Goal: Task Accomplishment & Management: Manage account settings

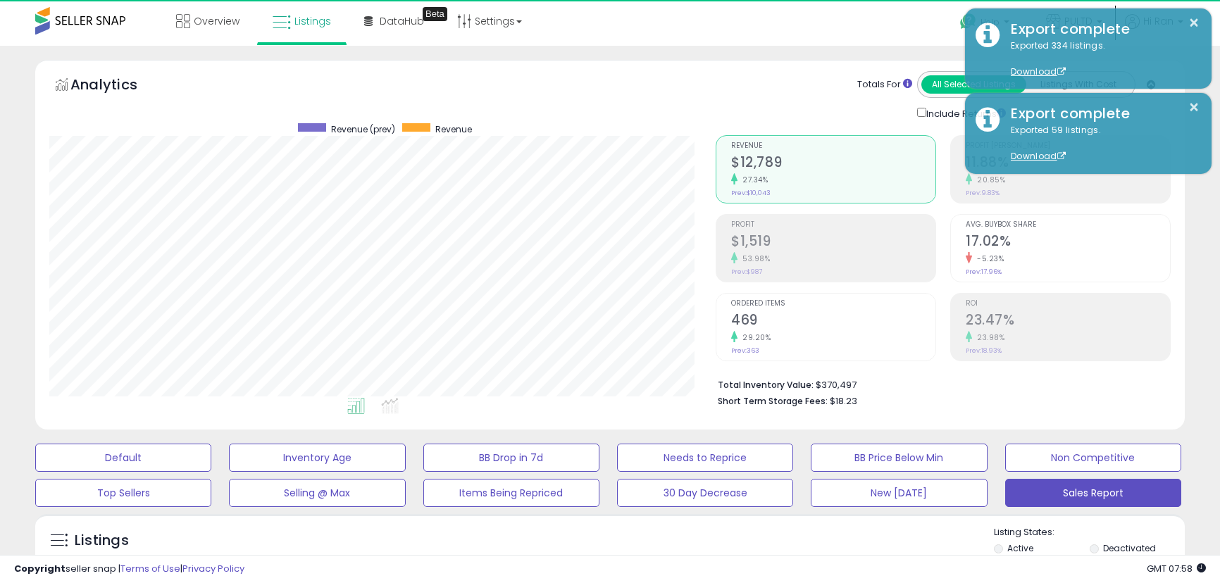
select select "**"
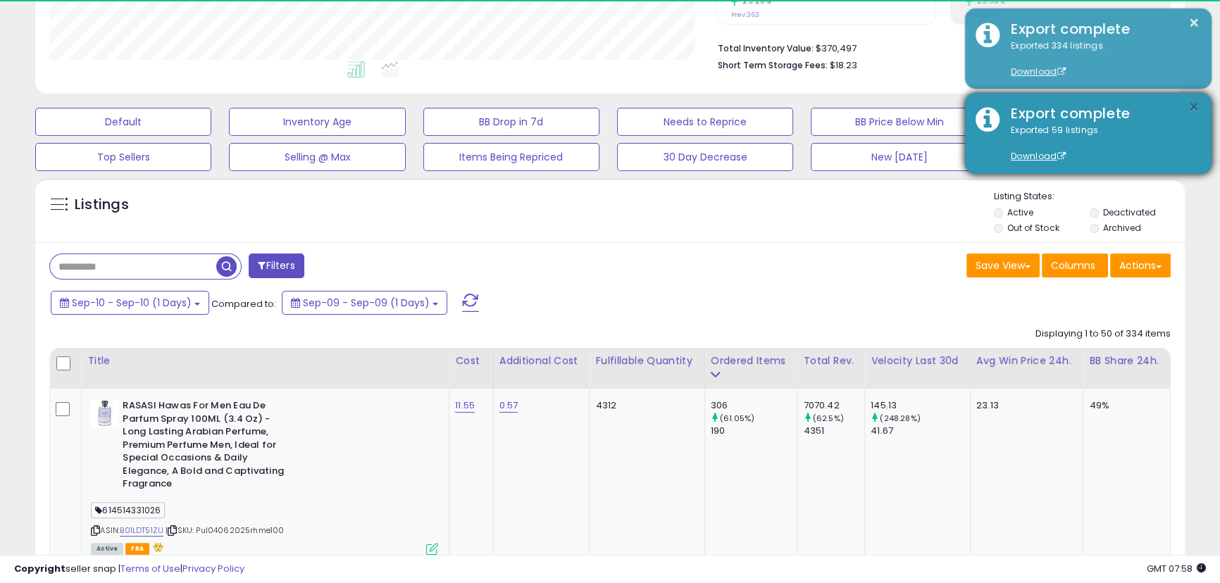
click at [1197, 105] on button "×" at bounding box center [1193, 108] width 11 height 18
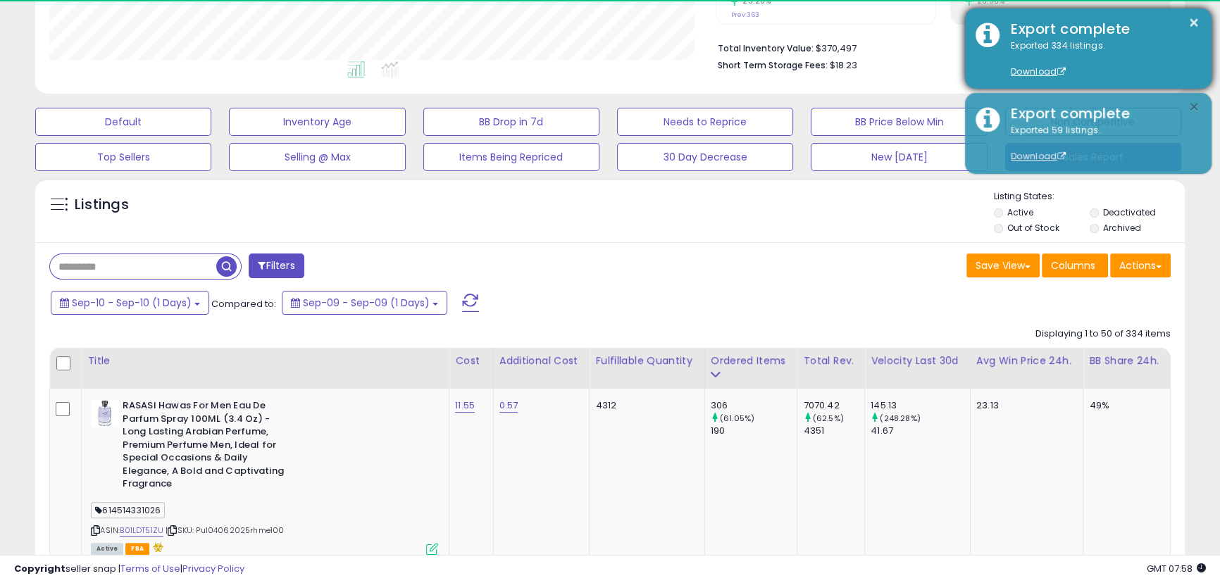
scroll to position [289, 666]
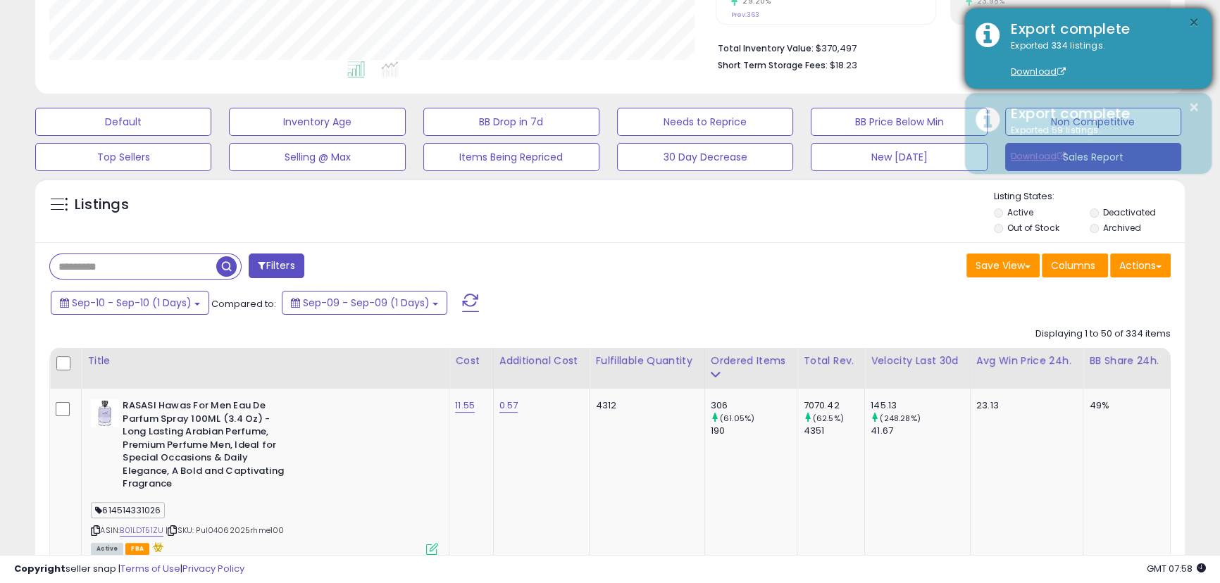
click at [1191, 20] on button "×" at bounding box center [1193, 23] width 11 height 18
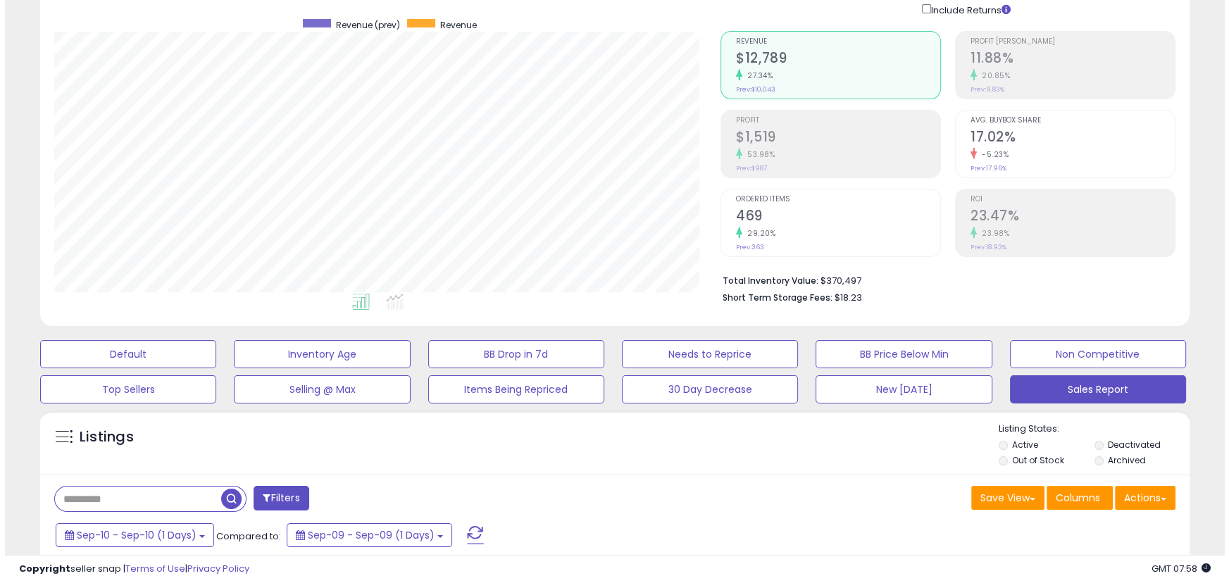
scroll to position [272, 0]
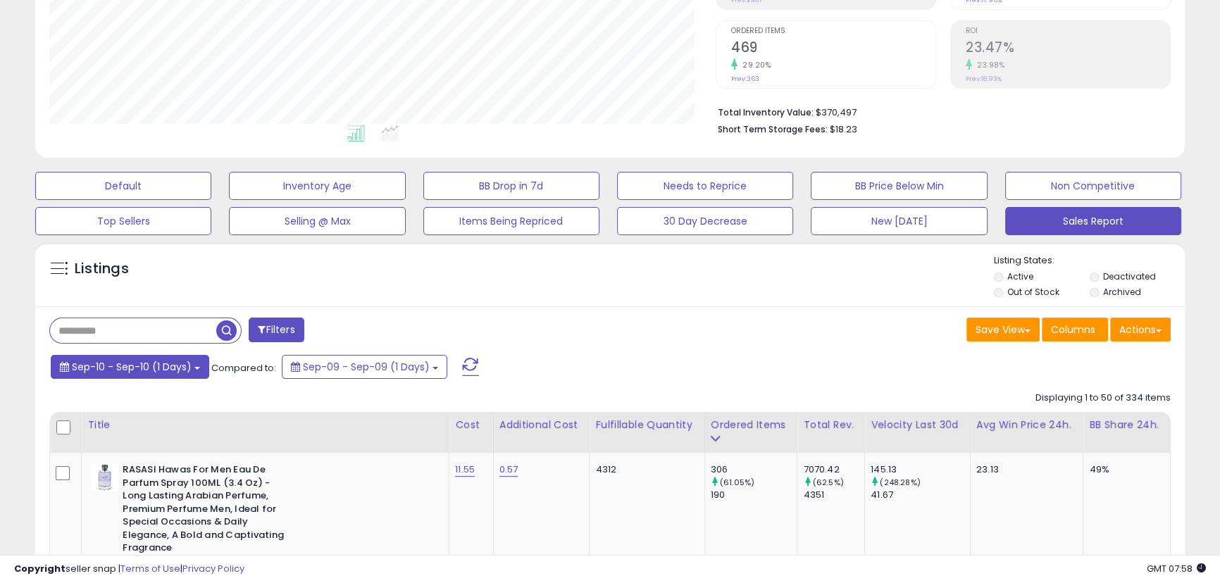
click at [139, 373] on span "Sep-10 - Sep-10 (1 Days)" at bounding box center [132, 367] width 120 height 14
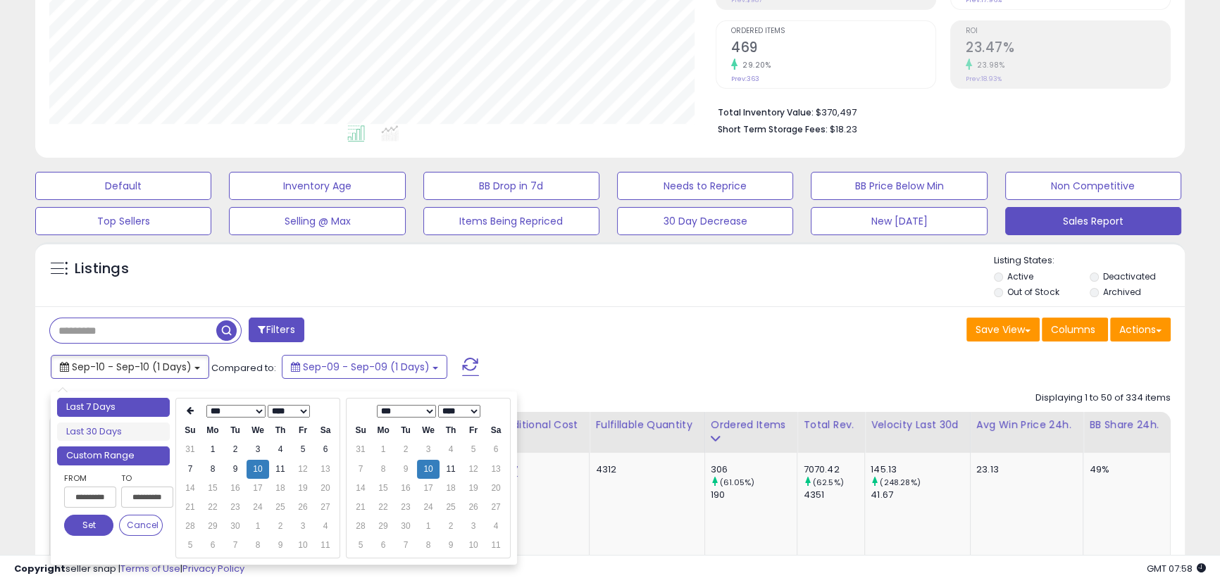
type input "**********"
click at [120, 408] on li "Last 7 Days" at bounding box center [113, 407] width 113 height 19
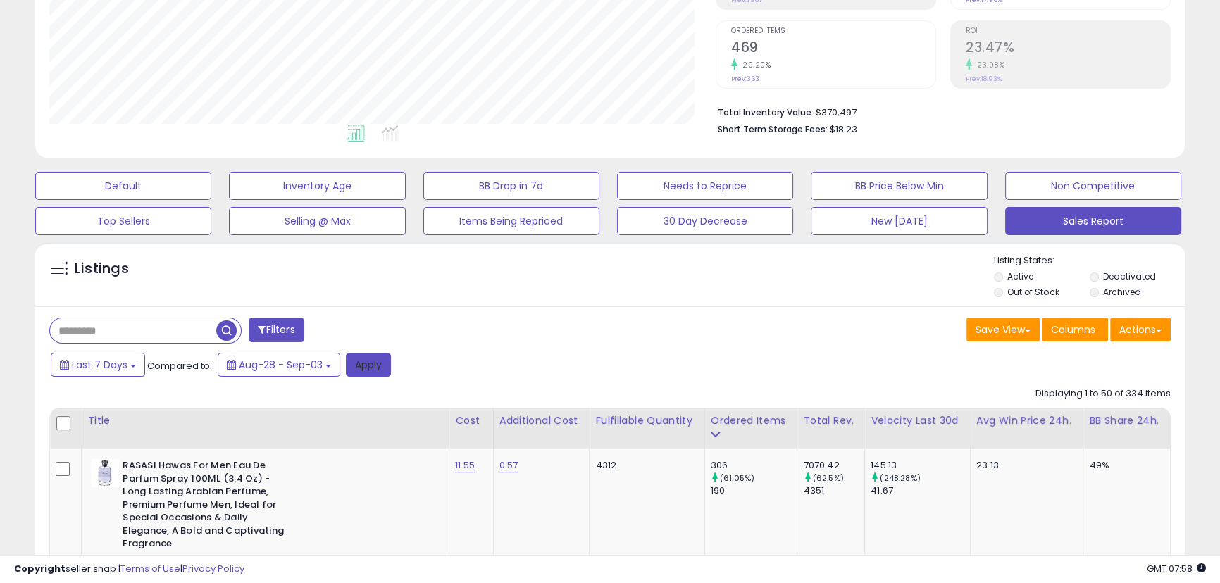
click at [363, 360] on button "Apply" at bounding box center [368, 365] width 45 height 24
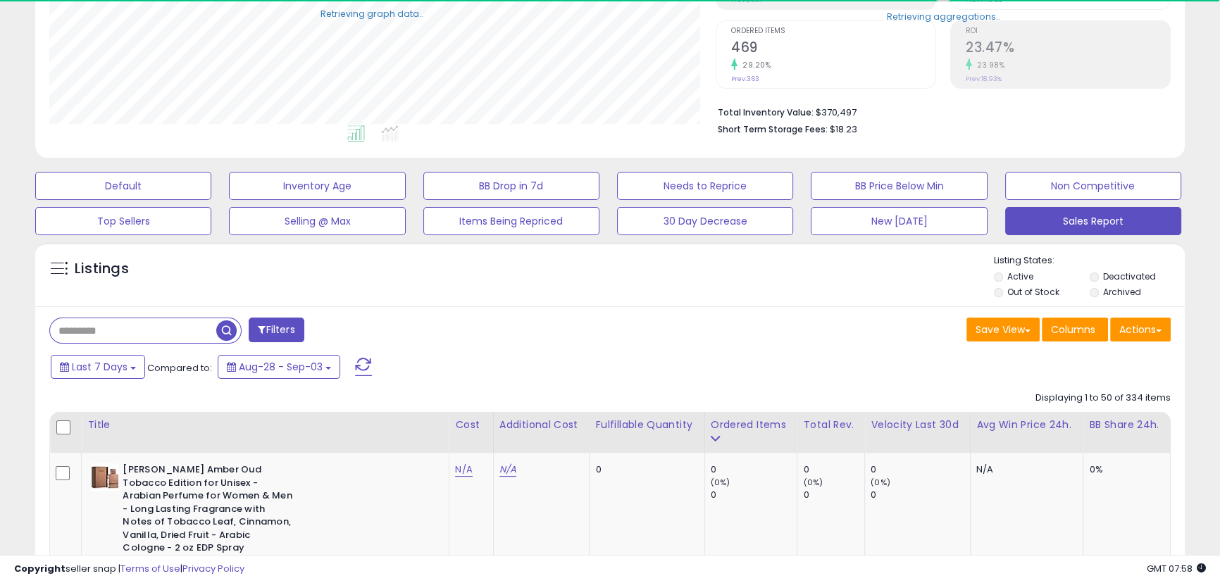
scroll to position [703983, 703605]
click at [1155, 326] on button "Actions" at bounding box center [1140, 330] width 61 height 24
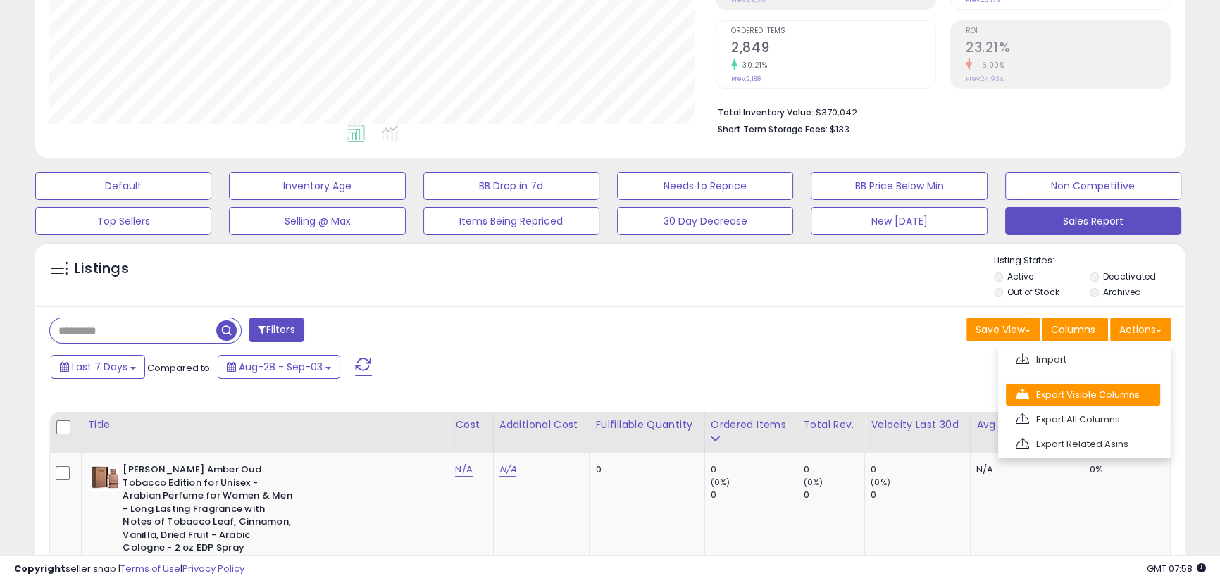
click at [1103, 401] on link "Export Visible Columns" at bounding box center [1083, 395] width 154 height 22
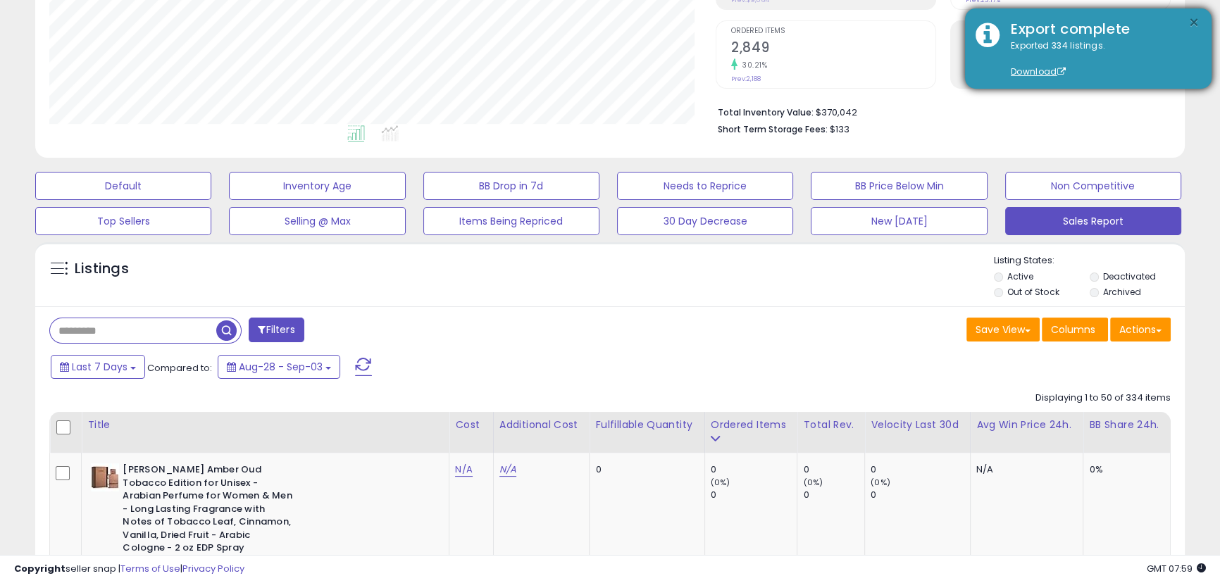
click at [1188, 23] on button "×" at bounding box center [1193, 23] width 11 height 18
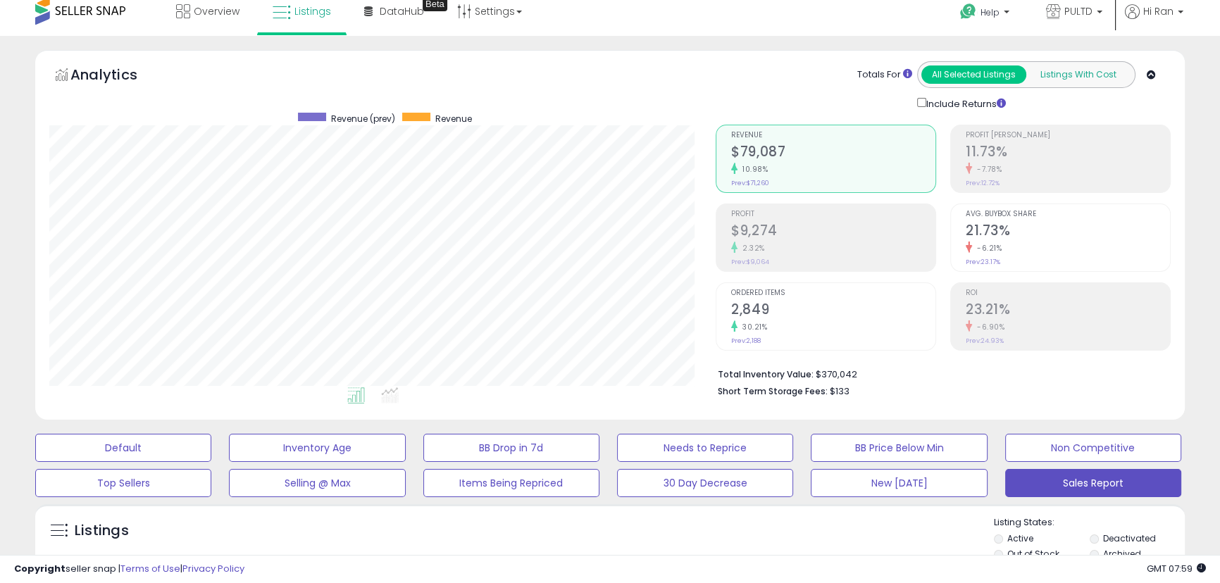
scroll to position [0, 0]
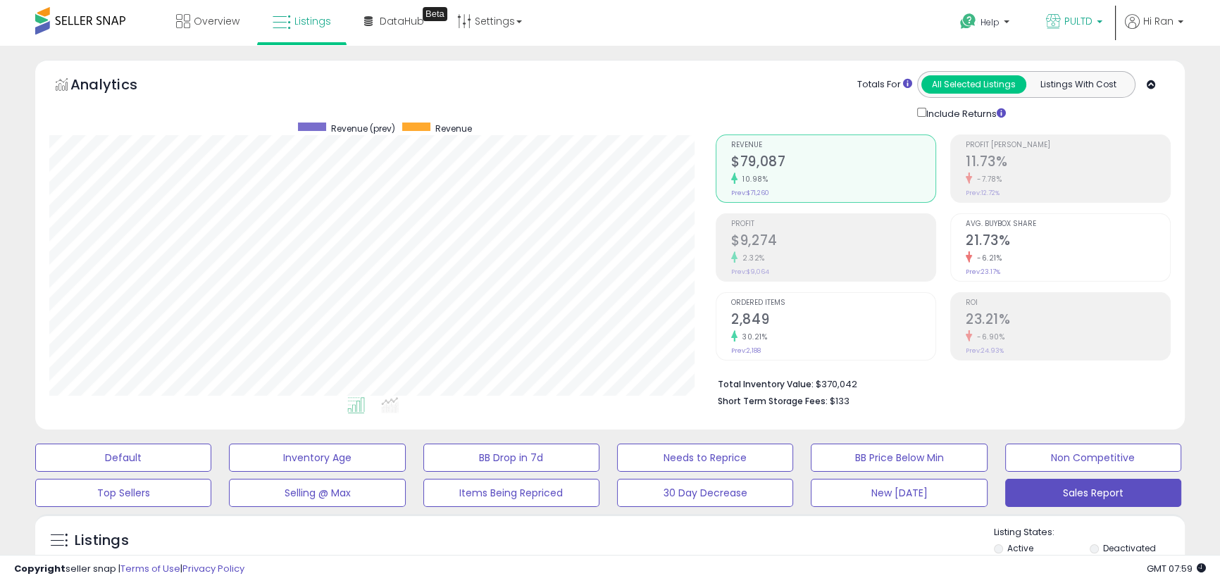
click at [1083, 12] on link "PULTD" at bounding box center [1073, 23] width 77 height 46
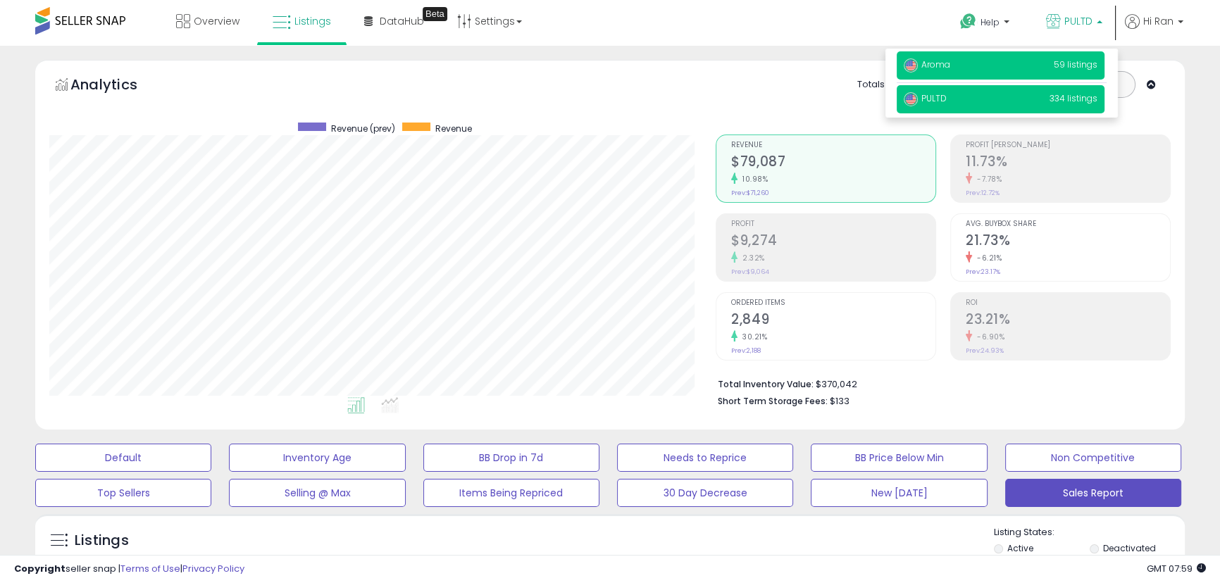
click at [1049, 56] on p "Aroma 59 listings" at bounding box center [1001, 65] width 208 height 28
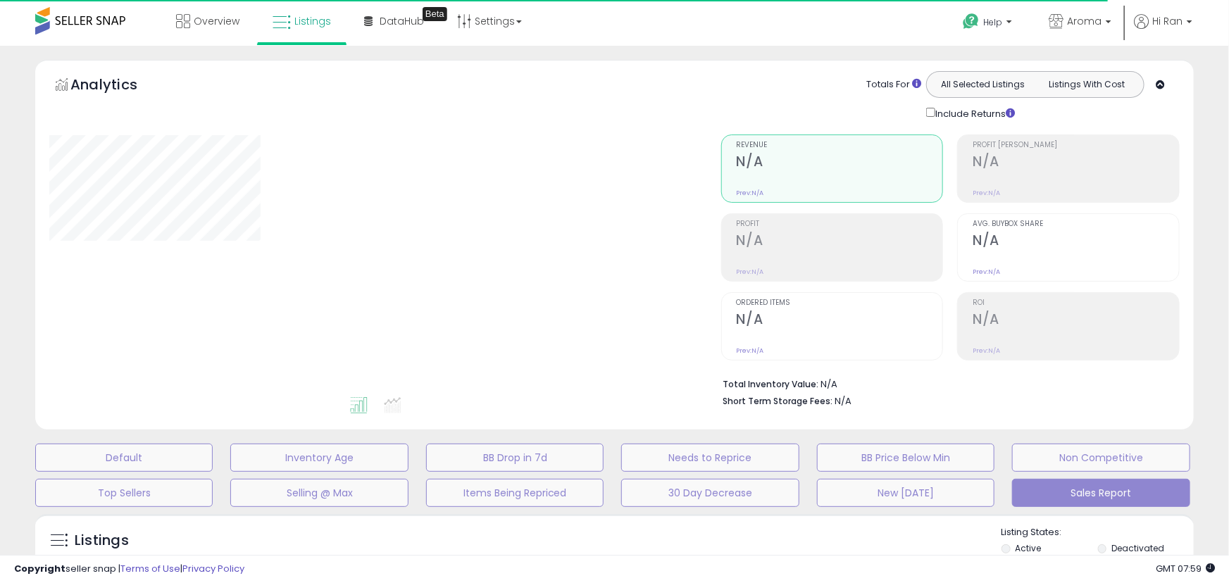
click at [0, 0] on div "Retrieving aggregations.." at bounding box center [0, 0] width 0 height 0
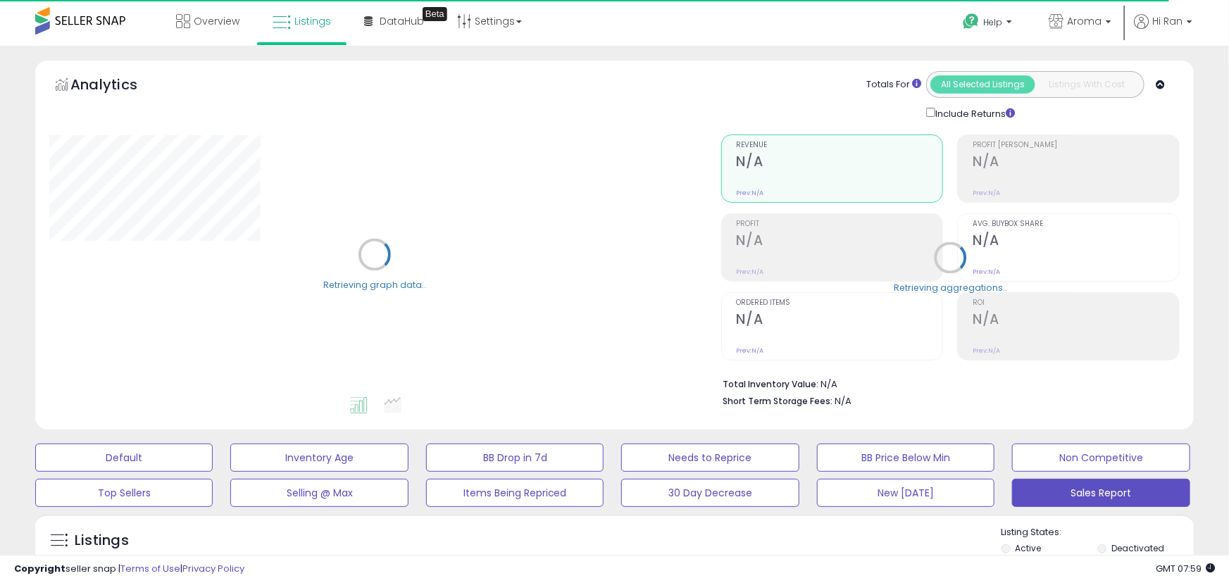
select select "**"
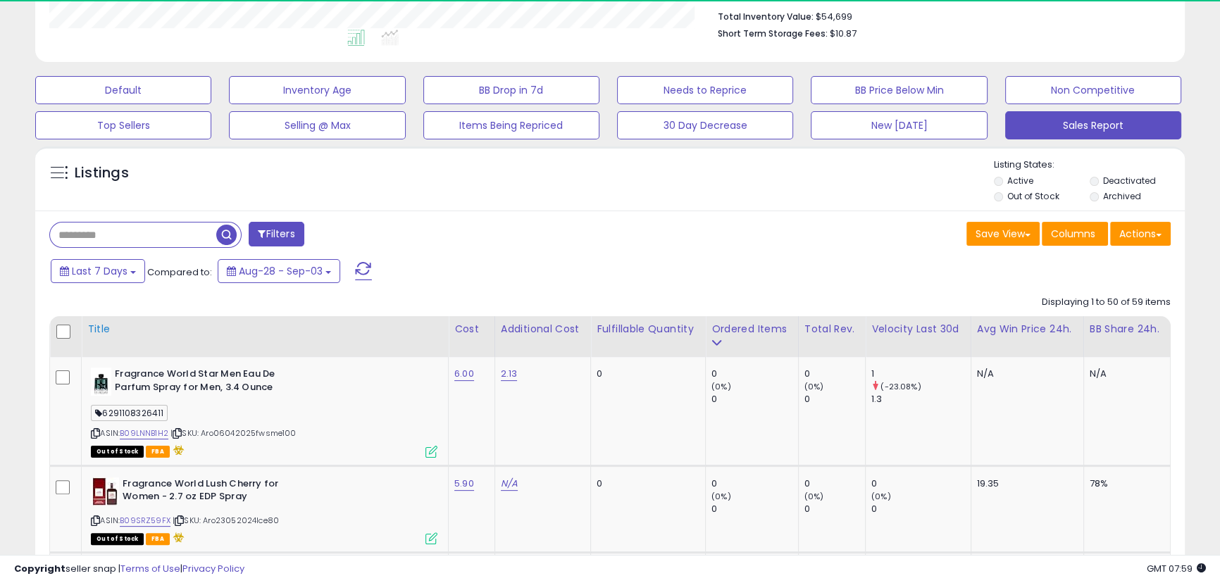
scroll to position [289, 666]
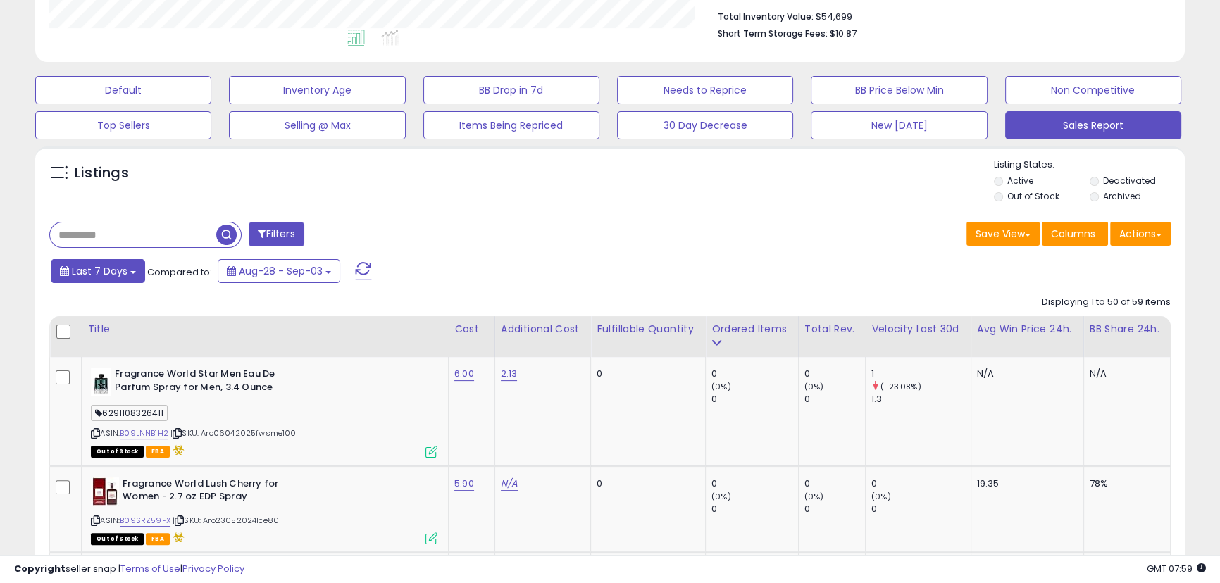
click at [118, 277] on span "Last 7 Days" at bounding box center [100, 271] width 56 height 14
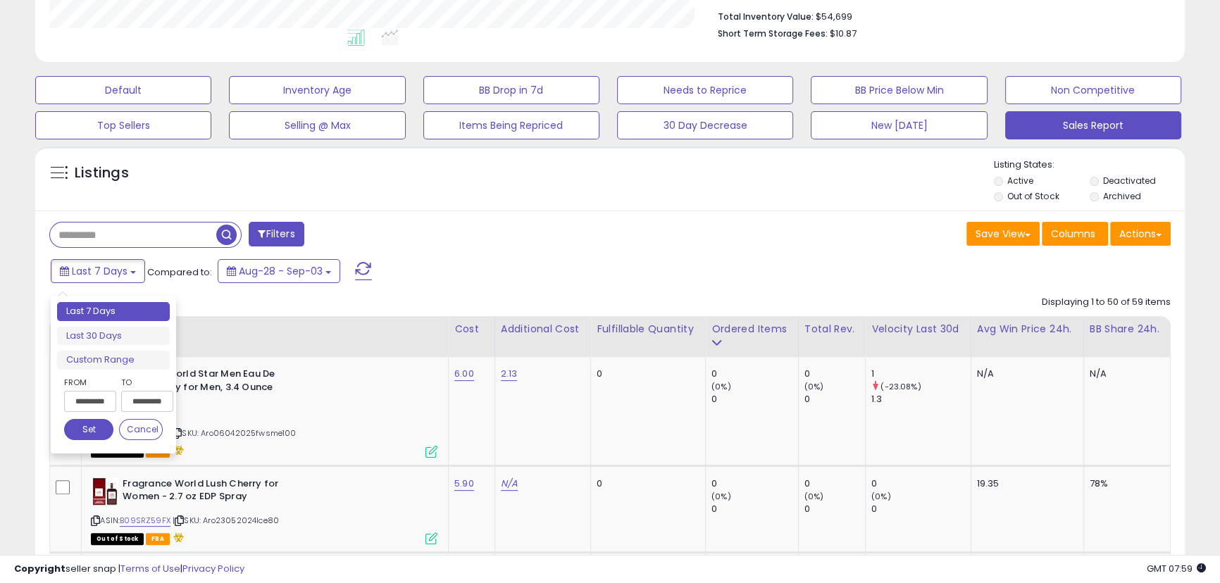
click at [113, 307] on li "Last 7 Days" at bounding box center [113, 311] width 113 height 19
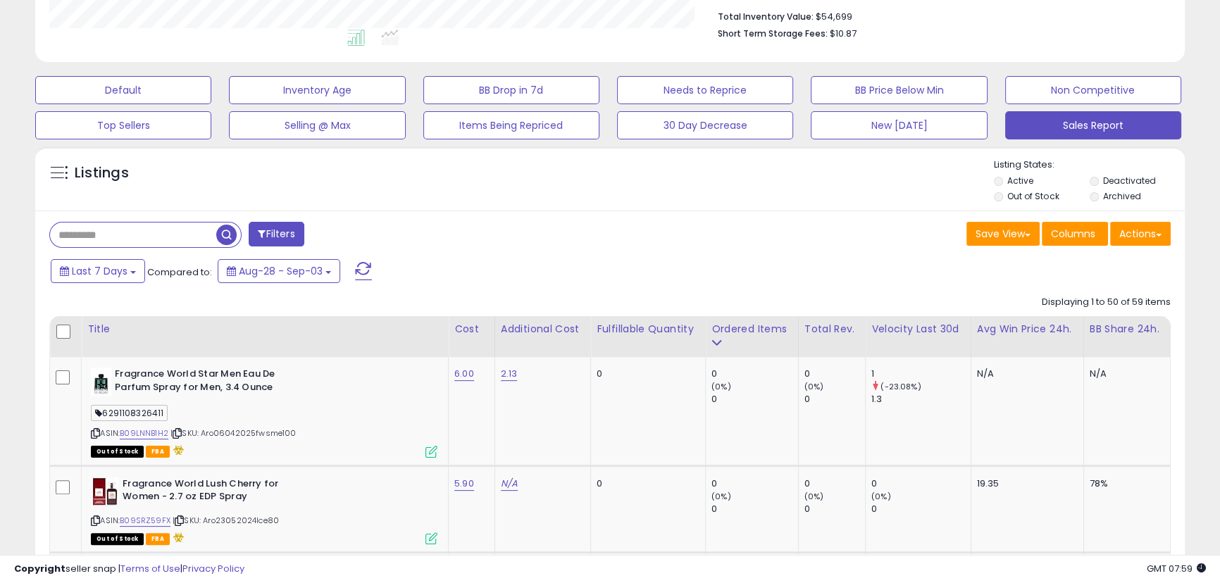
click at [563, 243] on div "Filters" at bounding box center [324, 236] width 571 height 28
click at [1147, 235] on button "Actions" at bounding box center [1140, 234] width 61 height 24
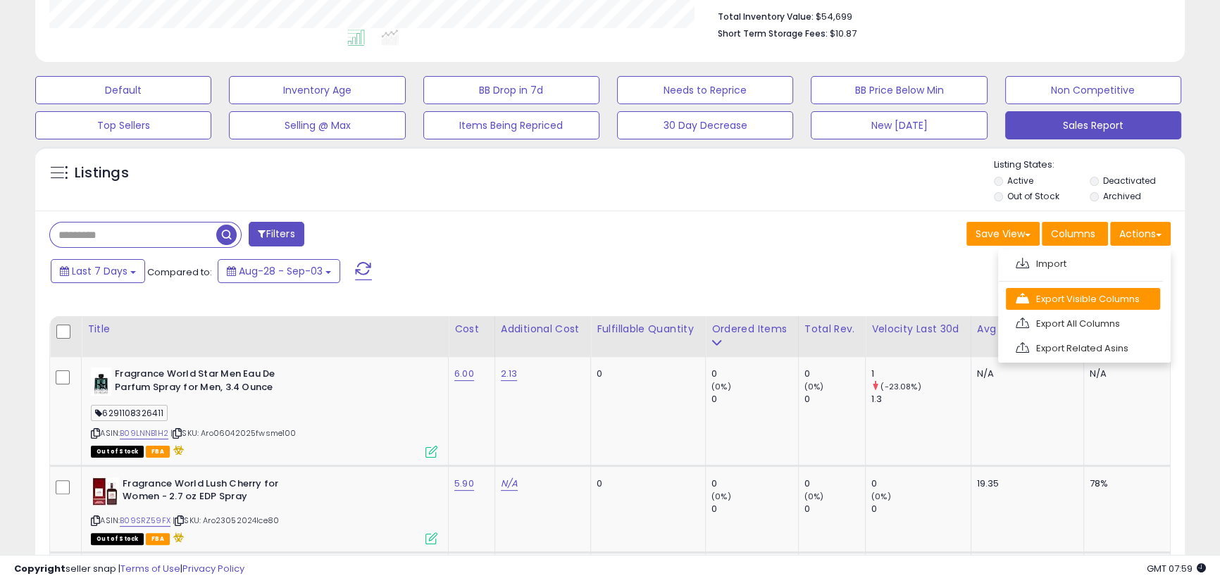
click at [1074, 299] on link "Export Visible Columns" at bounding box center [1083, 299] width 154 height 22
